Goal: Transaction & Acquisition: Book appointment/travel/reservation

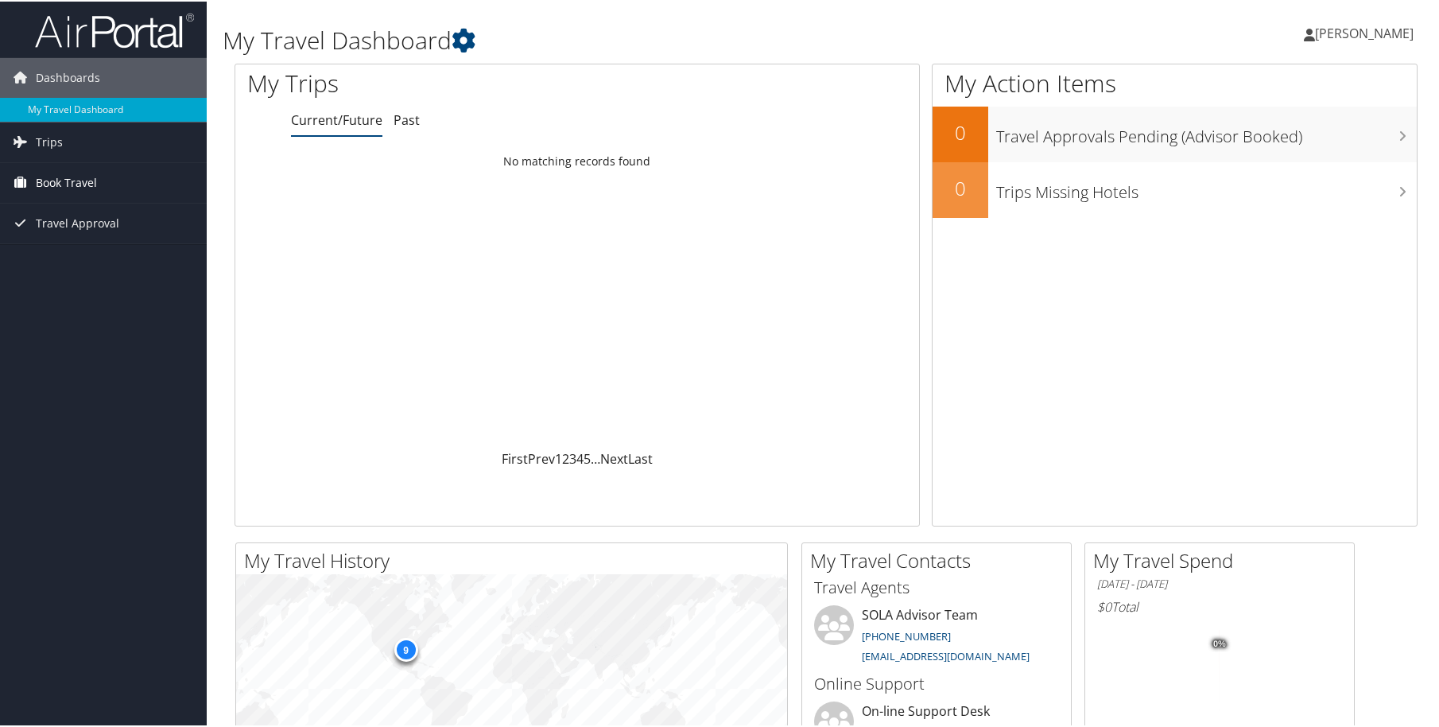
click at [76, 181] on span "Book Travel" at bounding box center [66, 181] width 61 height 40
click at [64, 238] on link "Book/Manage Online Trips" at bounding box center [103, 237] width 207 height 24
